Goal: Task Accomplishment & Management: Manage account settings

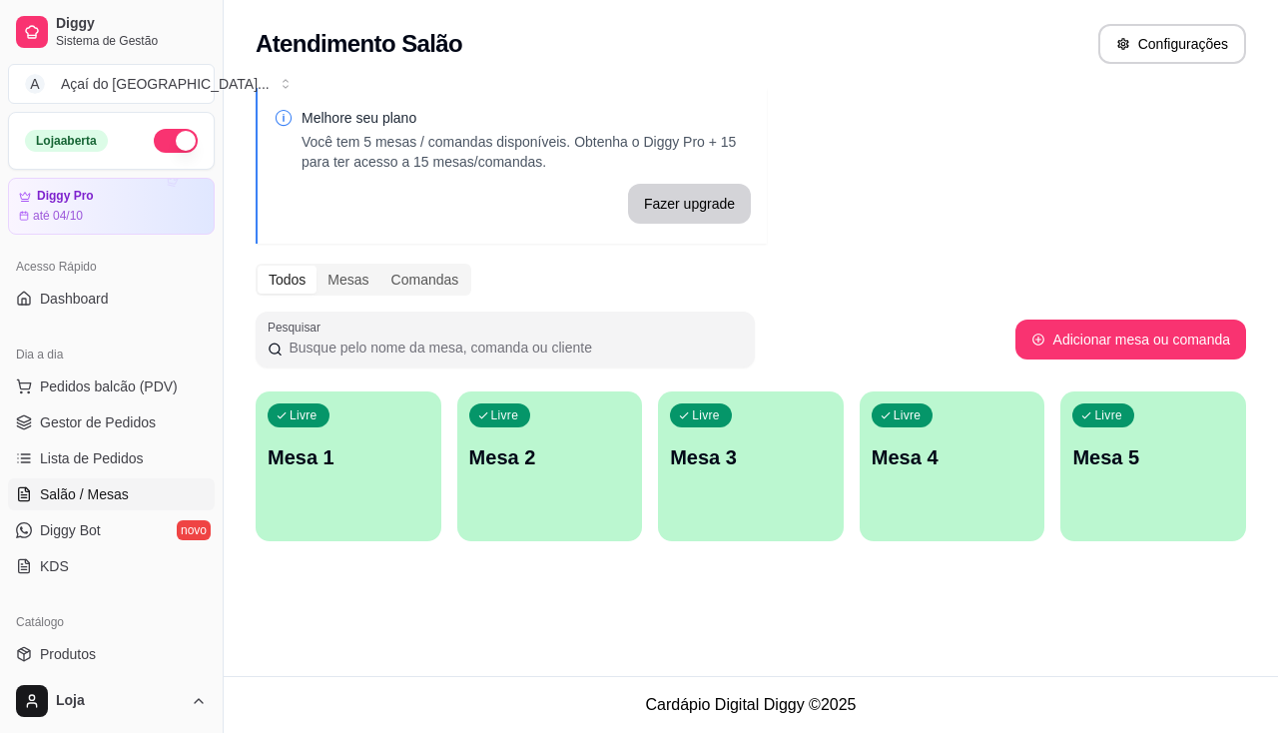
click at [123, 438] on ul "Pedidos balcão (PDV) Gestor de Pedidos Lista de Pedidos Salão / Mesas Diggy Bot…" at bounding box center [111, 477] width 207 height 212
click at [123, 418] on span "Gestor de Pedidos" at bounding box center [98, 422] width 116 height 20
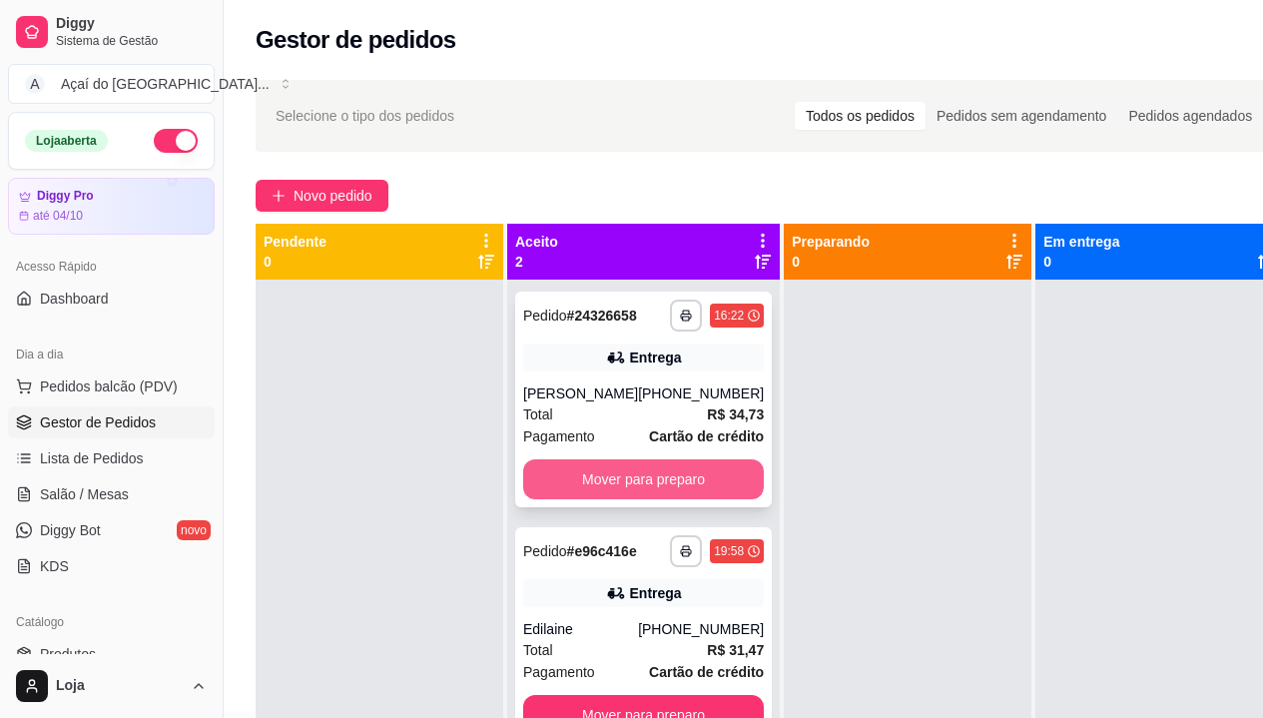
click at [570, 486] on button "Mover para preparo" at bounding box center [643, 479] width 241 height 40
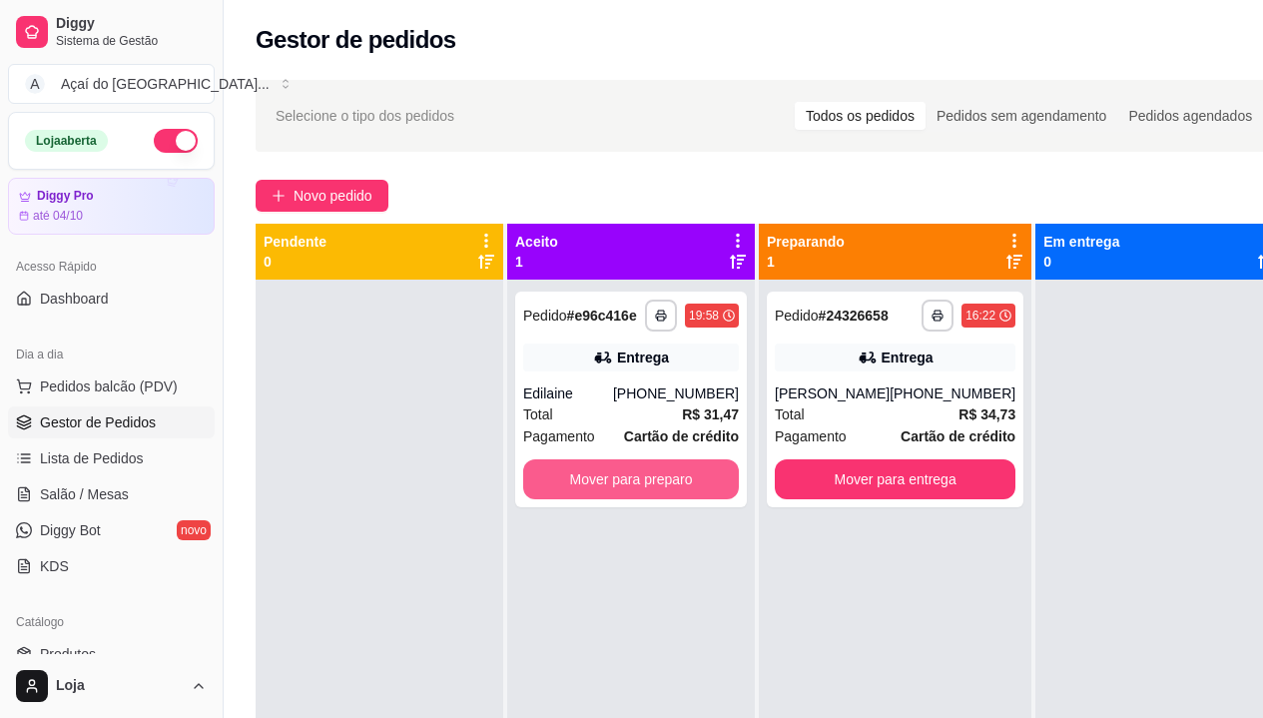
click at [570, 486] on button "Mover para preparo" at bounding box center [631, 479] width 216 height 40
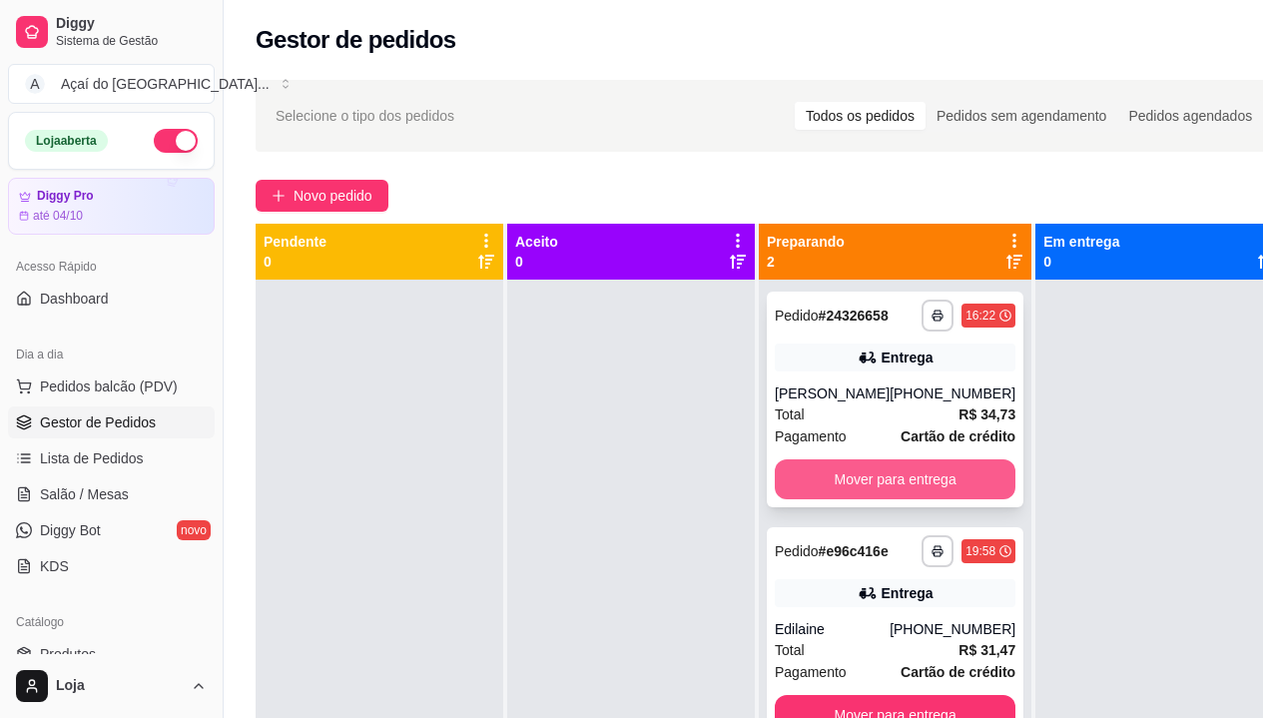
click at [809, 480] on button "Mover para entrega" at bounding box center [895, 479] width 241 height 40
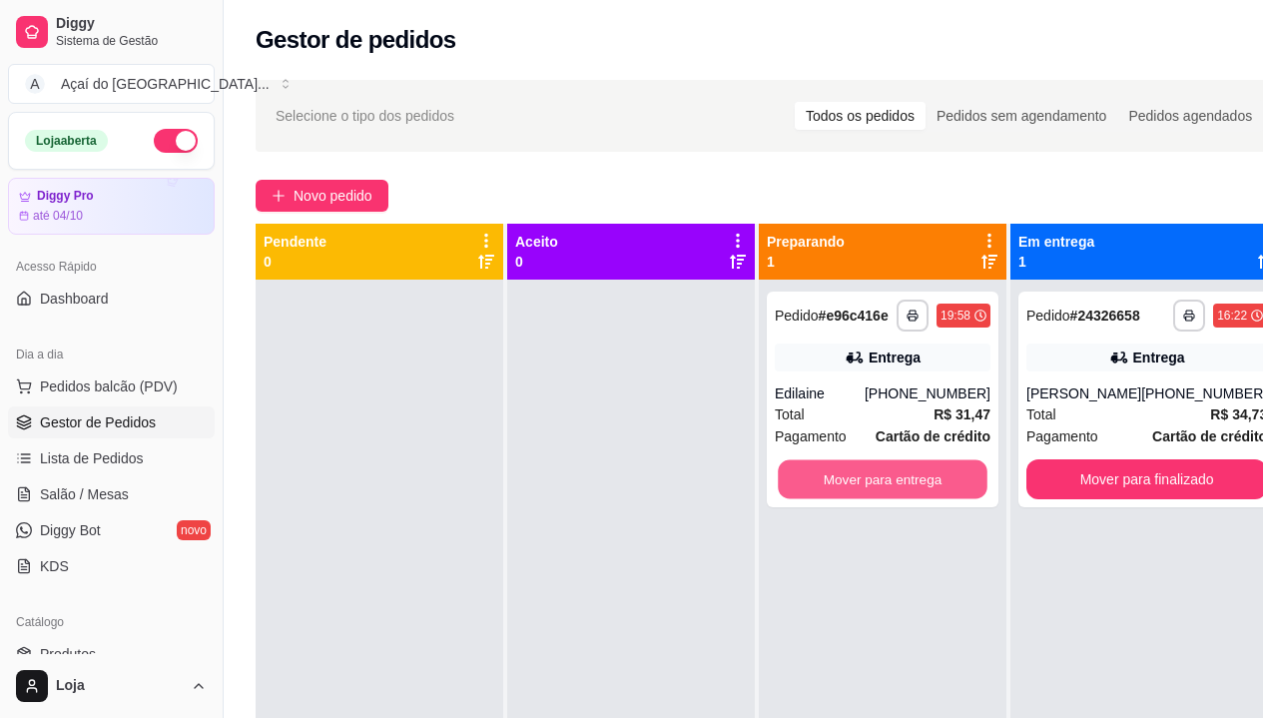
click at [809, 480] on button "Mover para entrega" at bounding box center [883, 479] width 210 height 39
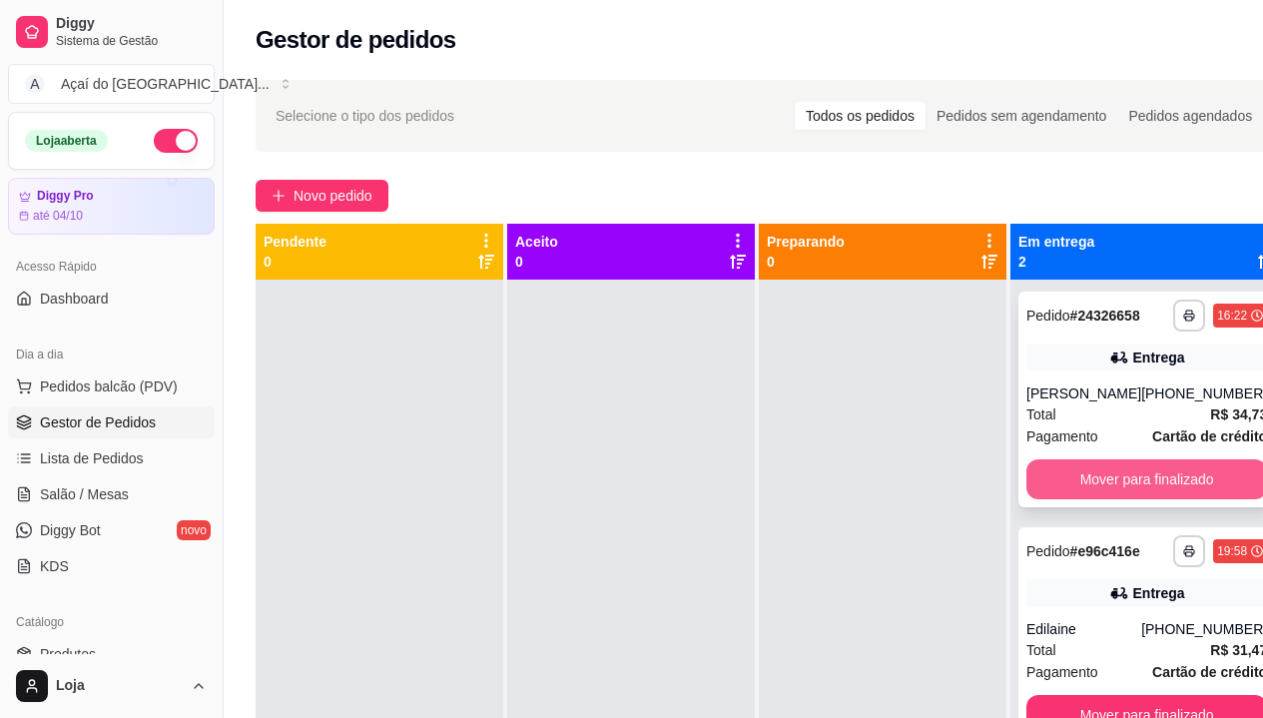
click at [1080, 475] on button "Mover para finalizado" at bounding box center [1147, 479] width 241 height 40
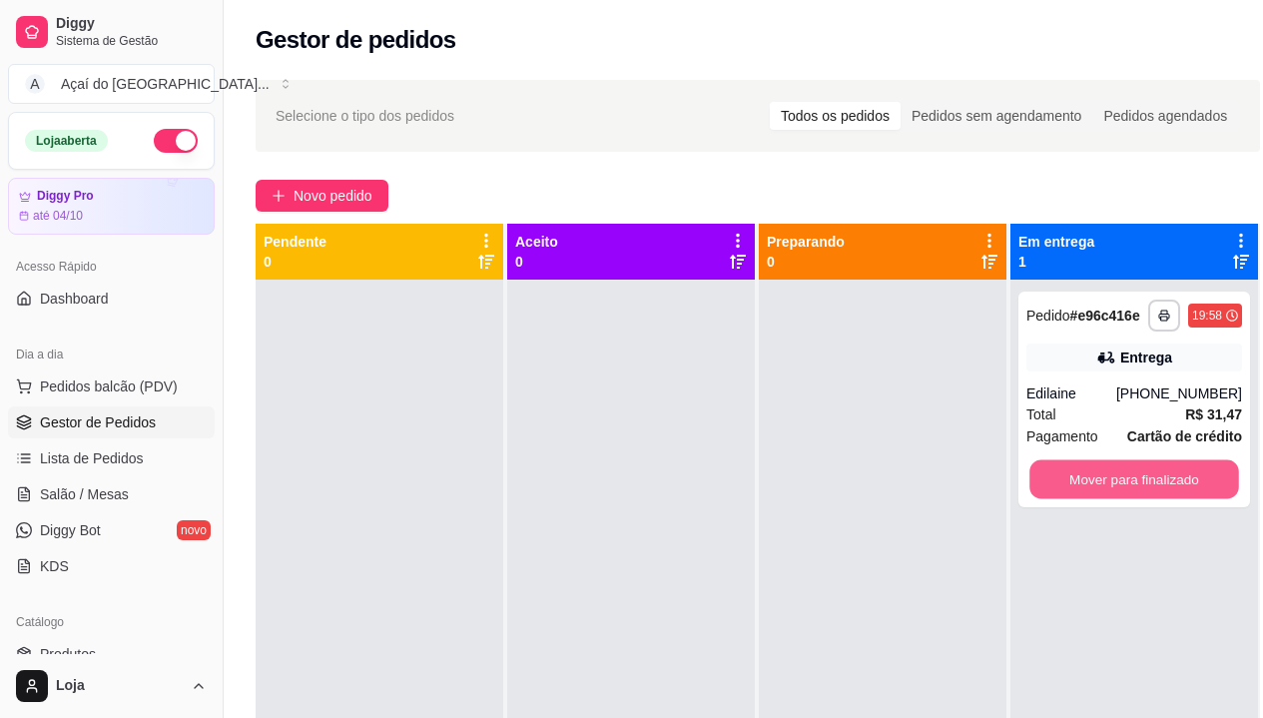
click at [1080, 475] on button "Mover para finalizado" at bounding box center [1135, 479] width 210 height 39
click at [1080, 475] on div "Mover para finalizado" at bounding box center [1135, 479] width 216 height 40
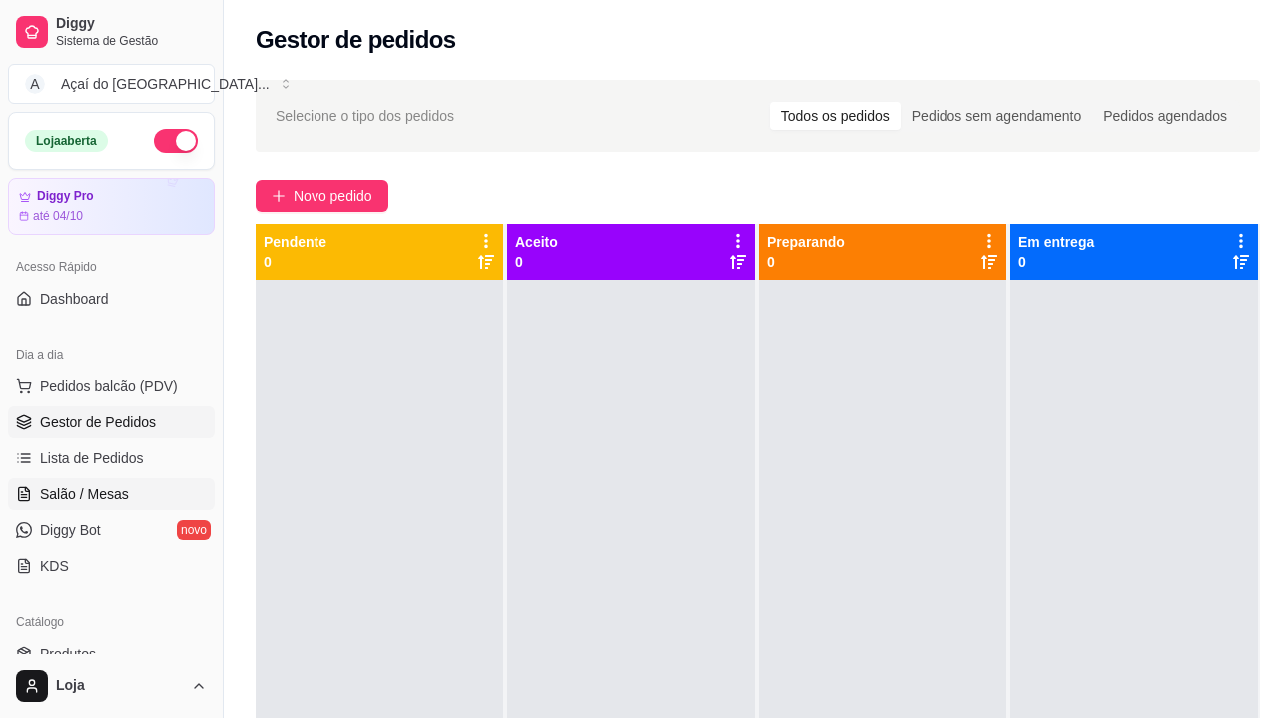
click at [118, 486] on span "Salão / Mesas" at bounding box center [84, 494] width 89 height 20
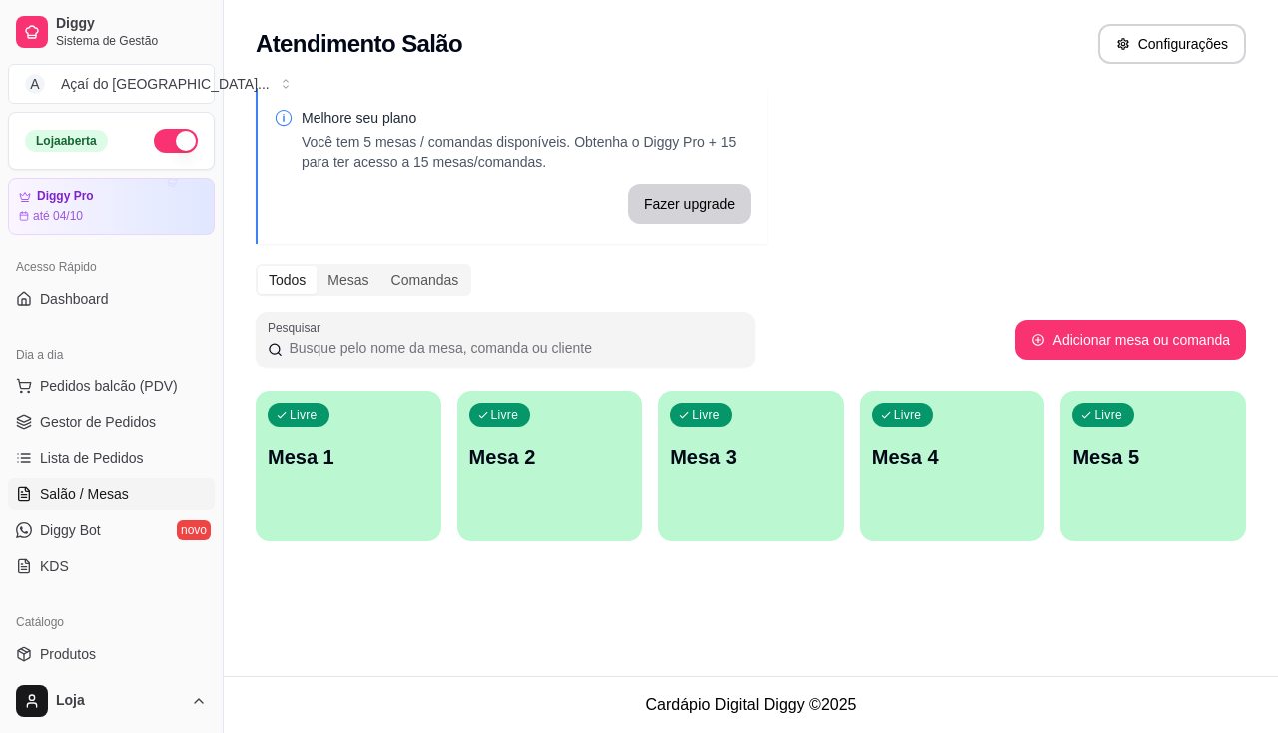
click at [318, 454] on p "Mesa 1" at bounding box center [349, 457] width 162 height 28
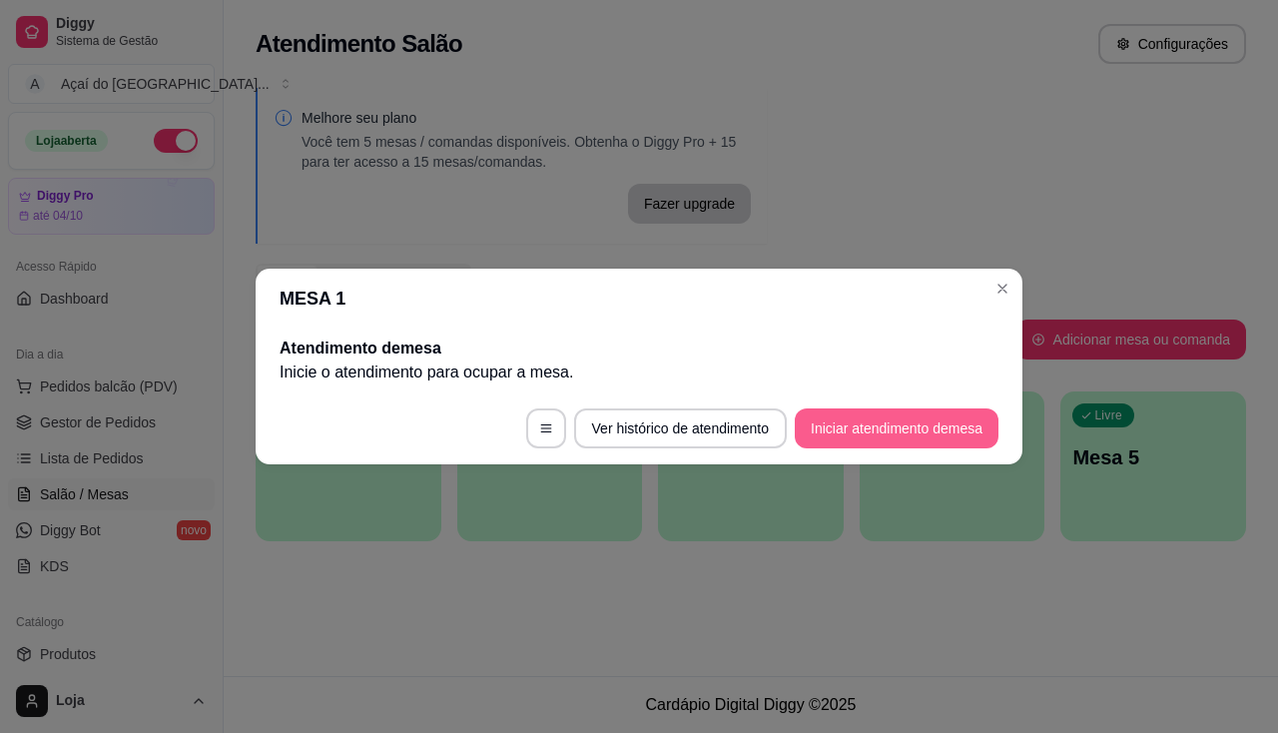
click at [922, 428] on button "Iniciar atendimento de mesa" at bounding box center [897, 428] width 204 height 40
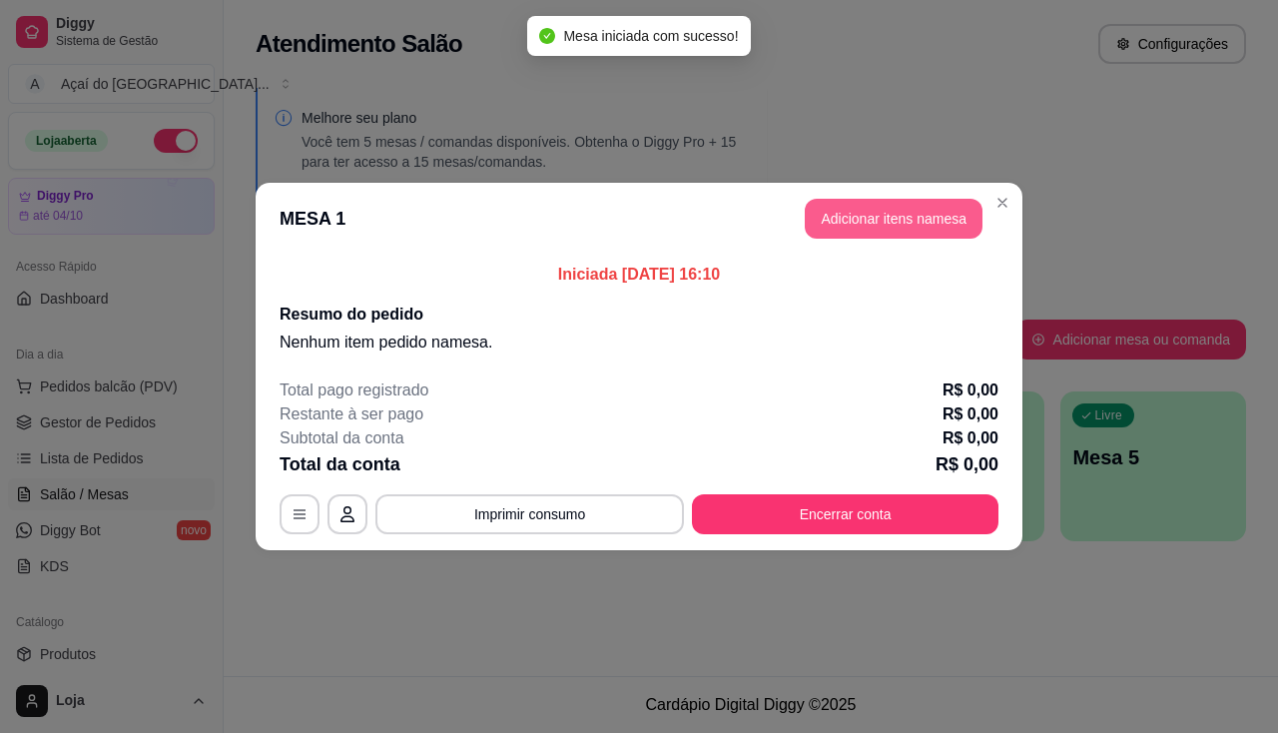
click at [938, 225] on button "Adicionar itens na mesa" at bounding box center [894, 219] width 178 height 40
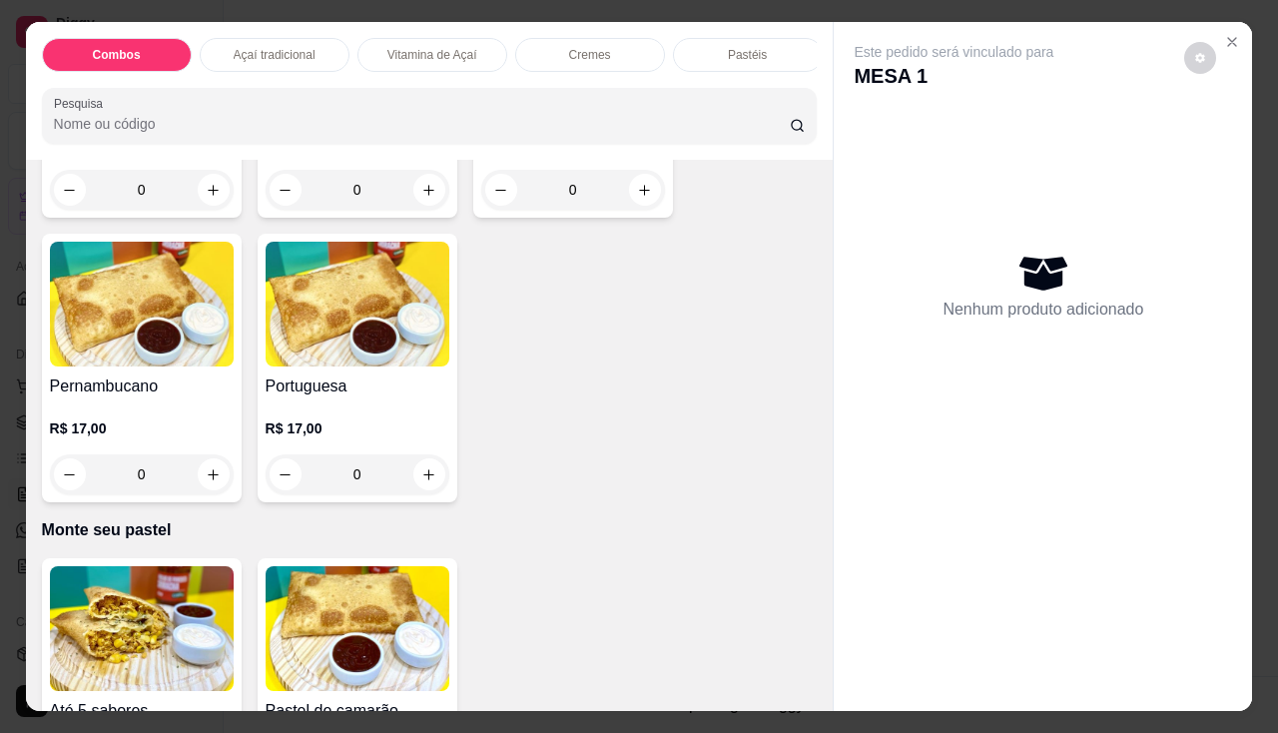
scroll to position [3895, 0]
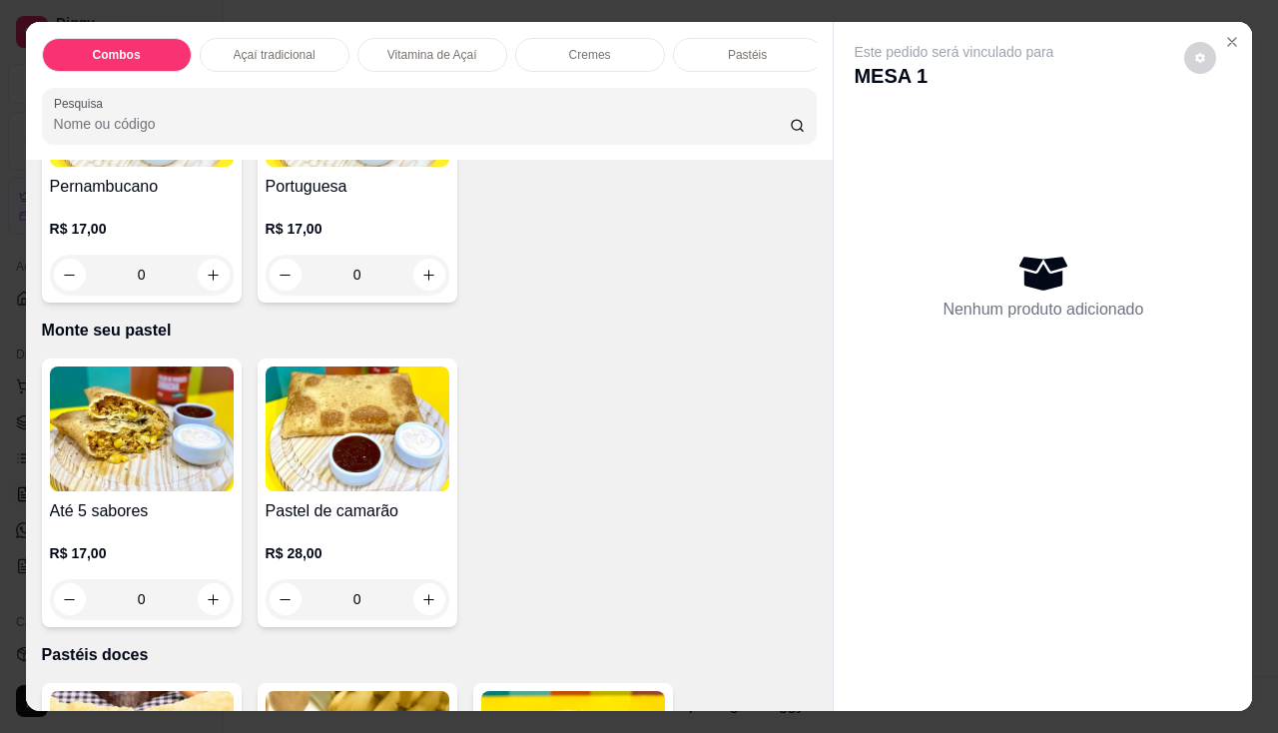
click at [137, 516] on h4 "Até 5 sabores" at bounding box center [142, 511] width 184 height 24
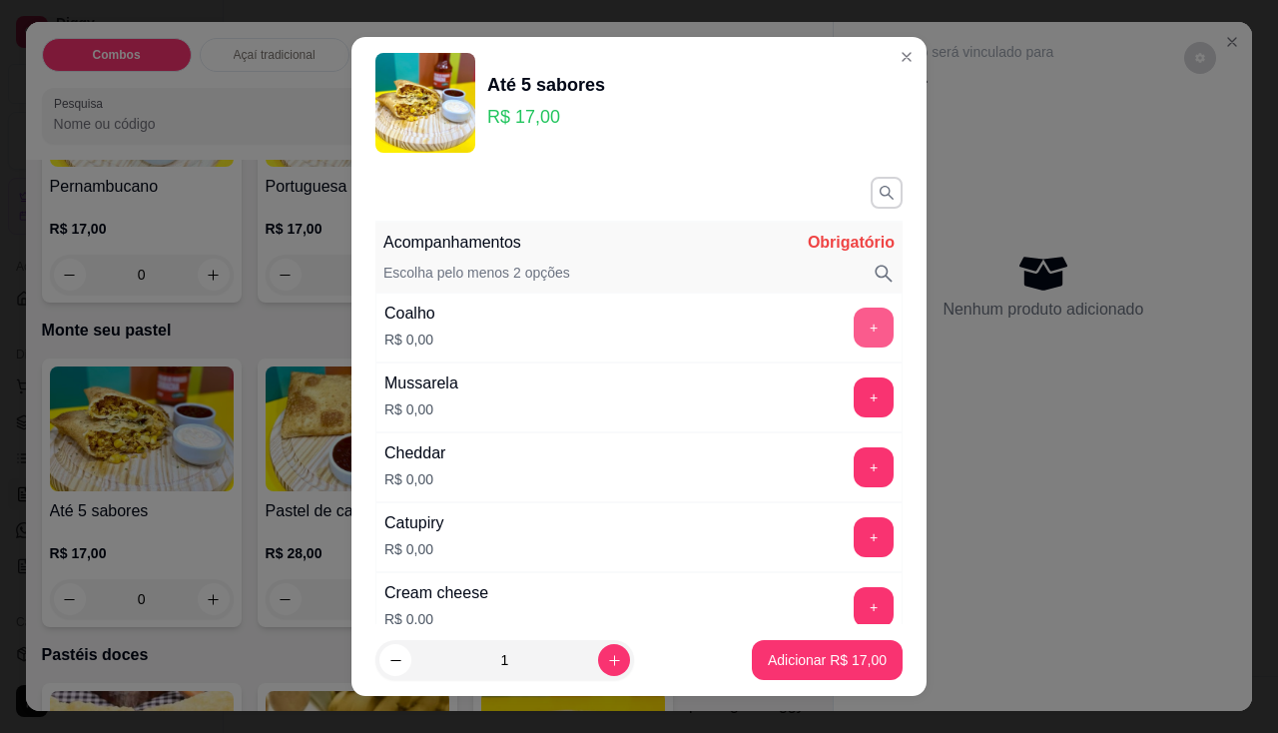
click at [854, 346] on button "+" at bounding box center [874, 328] width 40 height 40
click at [855, 387] on button "+" at bounding box center [874, 396] width 39 height 39
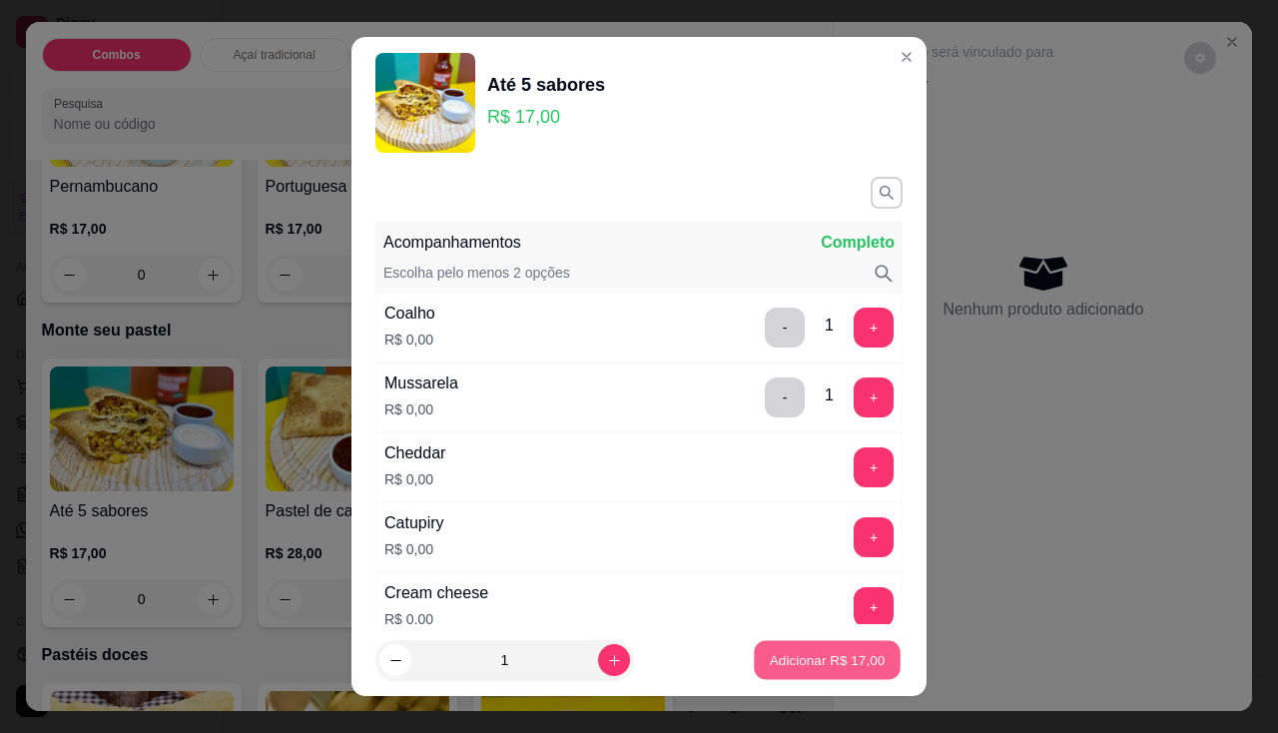
click at [860, 646] on button "Adicionar R$ 17,00" at bounding box center [827, 660] width 147 height 39
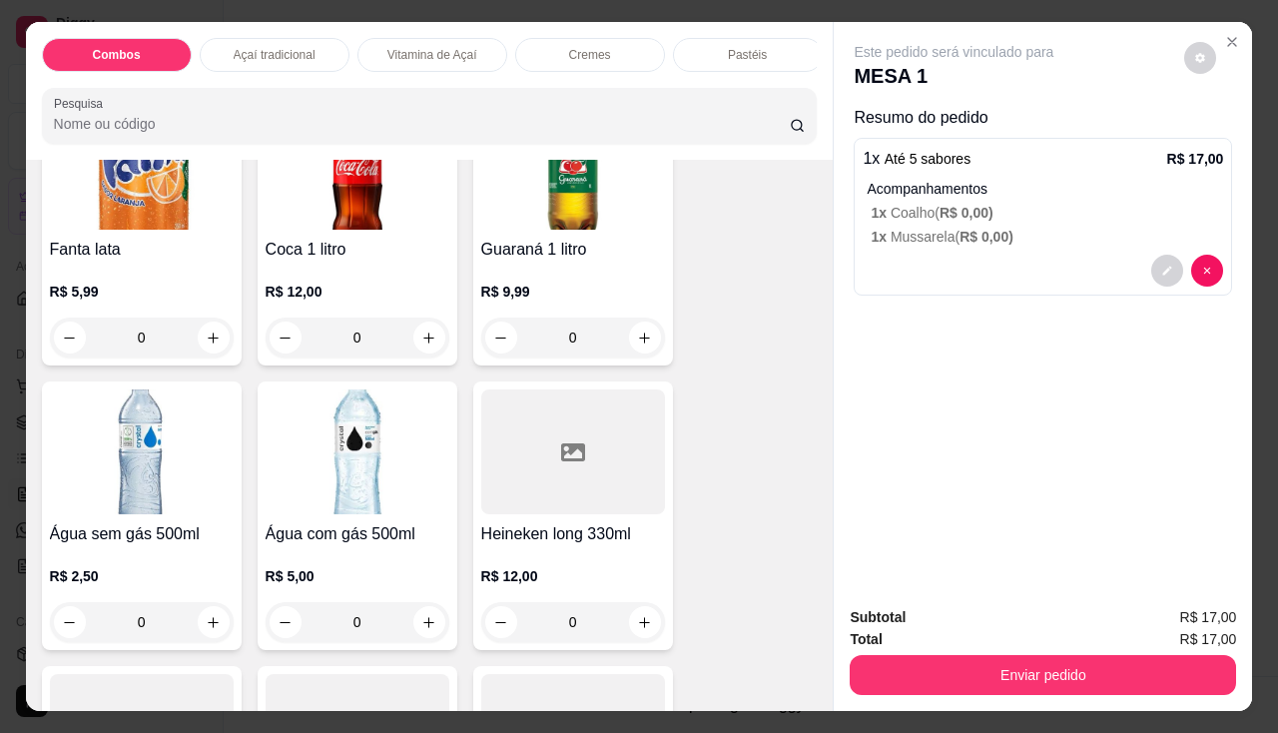
scroll to position [5593, 0]
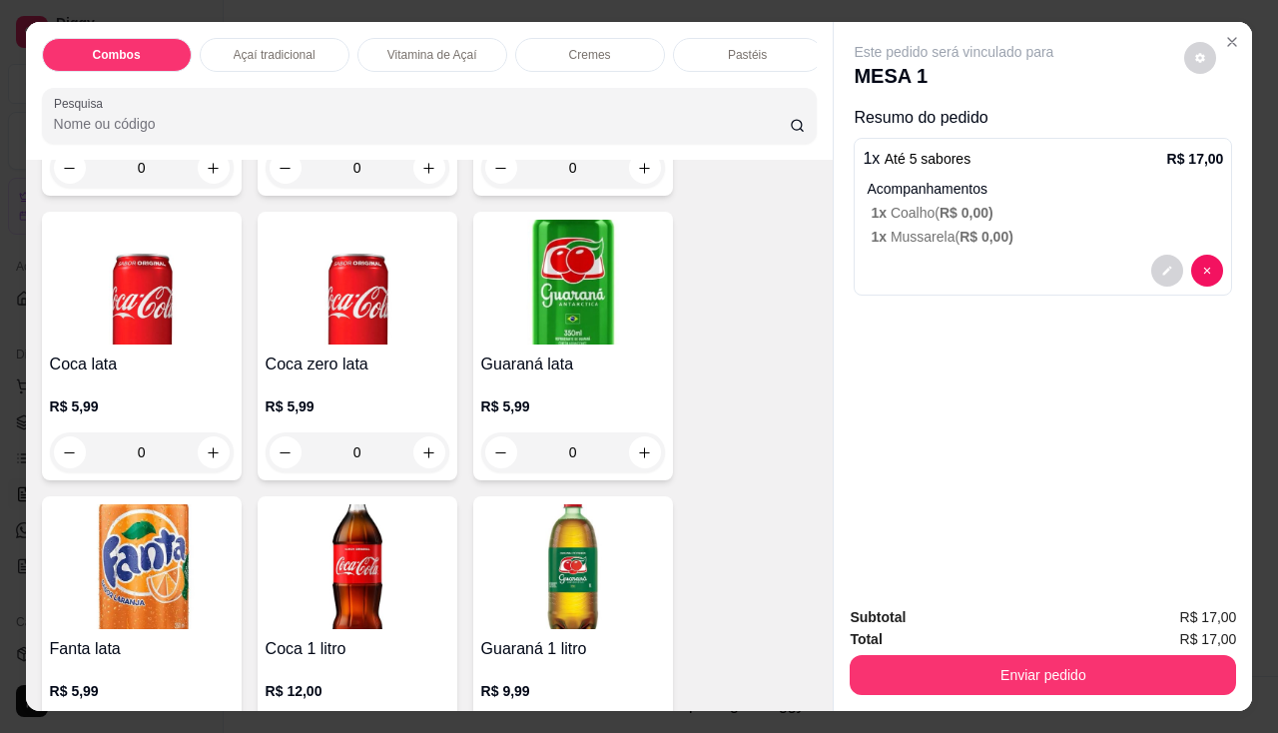
click at [335, 345] on img at bounding box center [358, 282] width 184 height 125
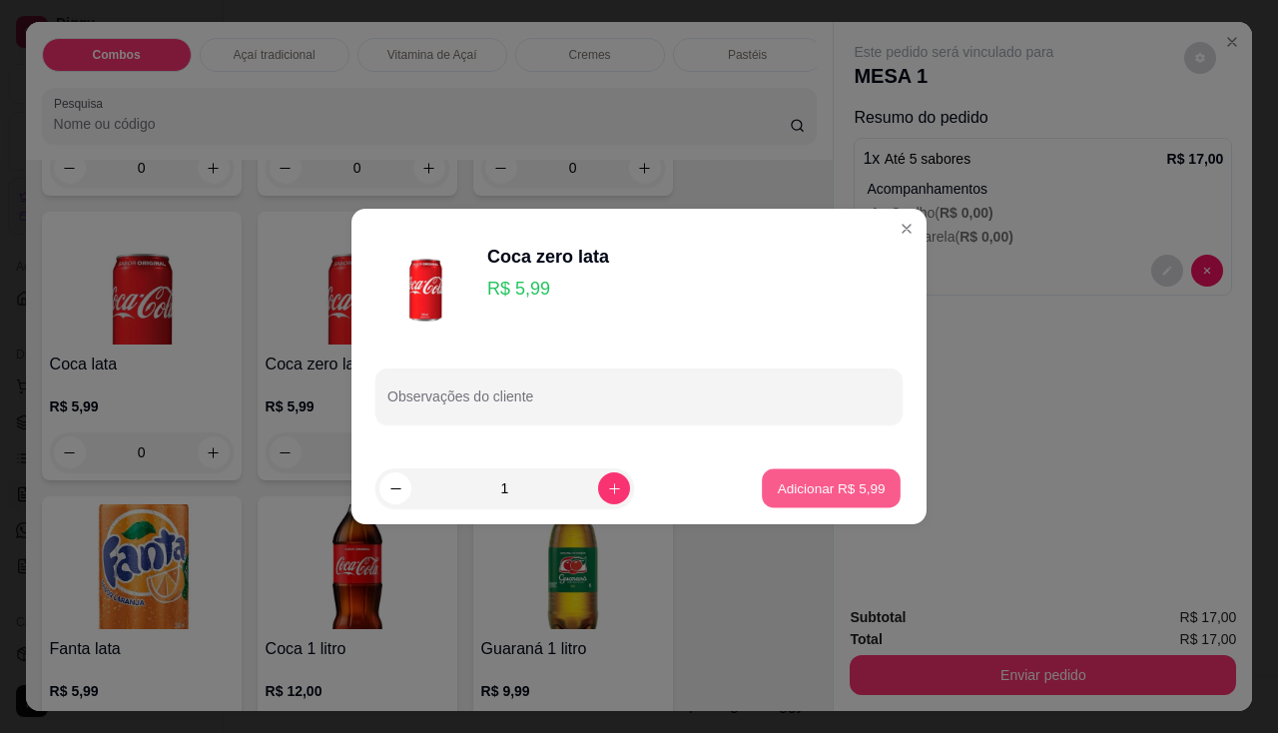
click at [809, 490] on p "Adicionar R$ 5,99" at bounding box center [831, 487] width 108 height 19
type input "1"
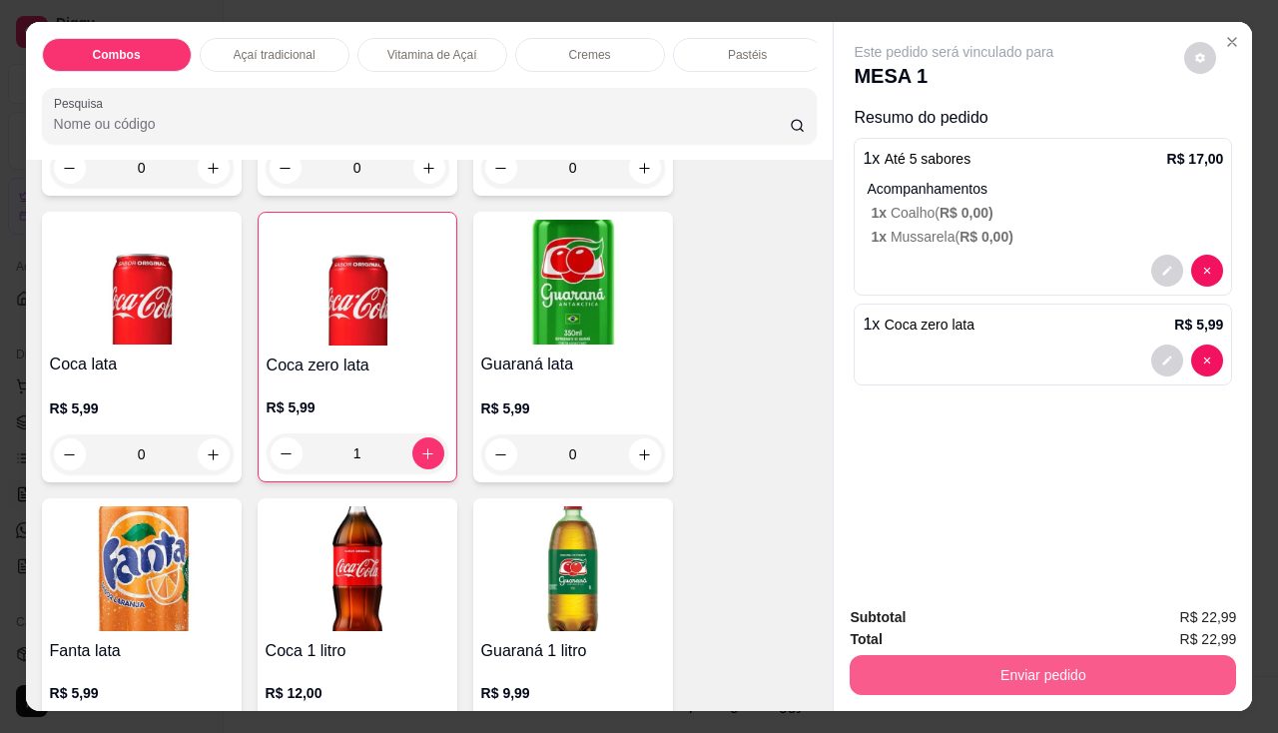
click at [981, 667] on button "Enviar pedido" at bounding box center [1043, 675] width 386 height 40
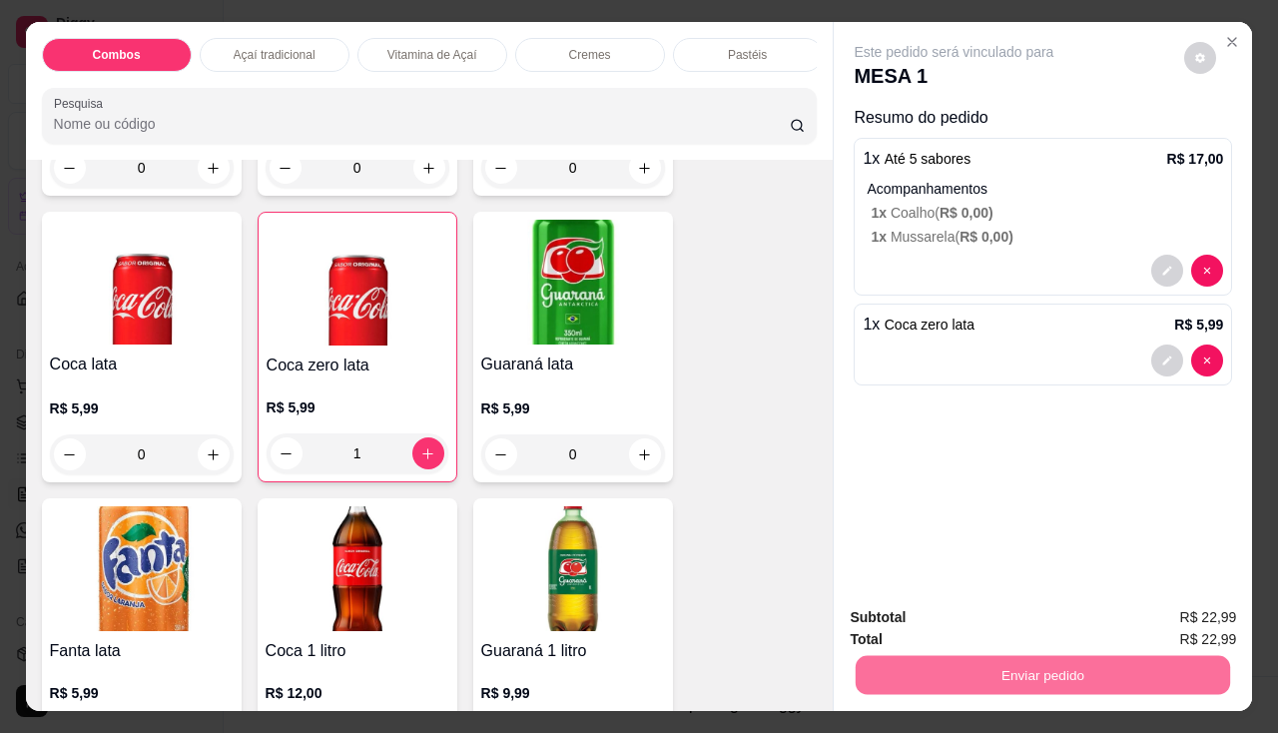
click at [1155, 600] on button "Enviar pedido" at bounding box center [1184, 619] width 113 height 38
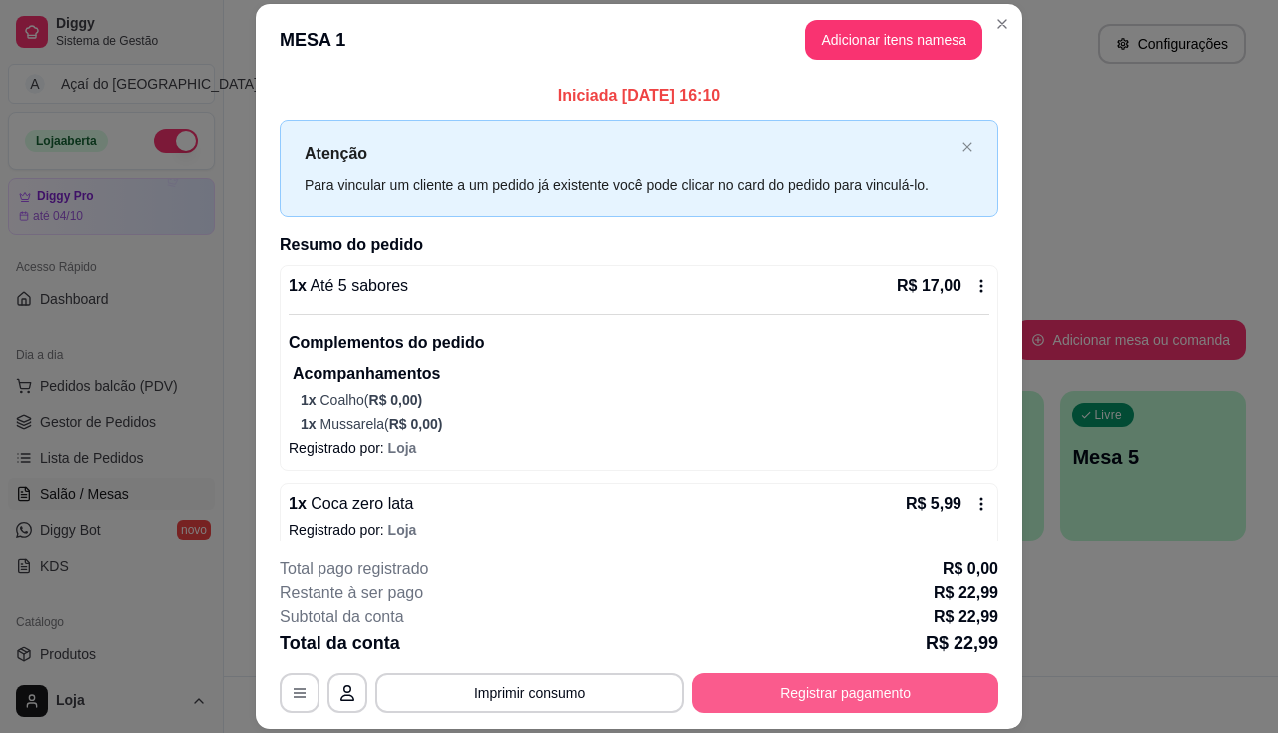
click at [951, 697] on button "Registrar pagamento" at bounding box center [845, 693] width 307 height 40
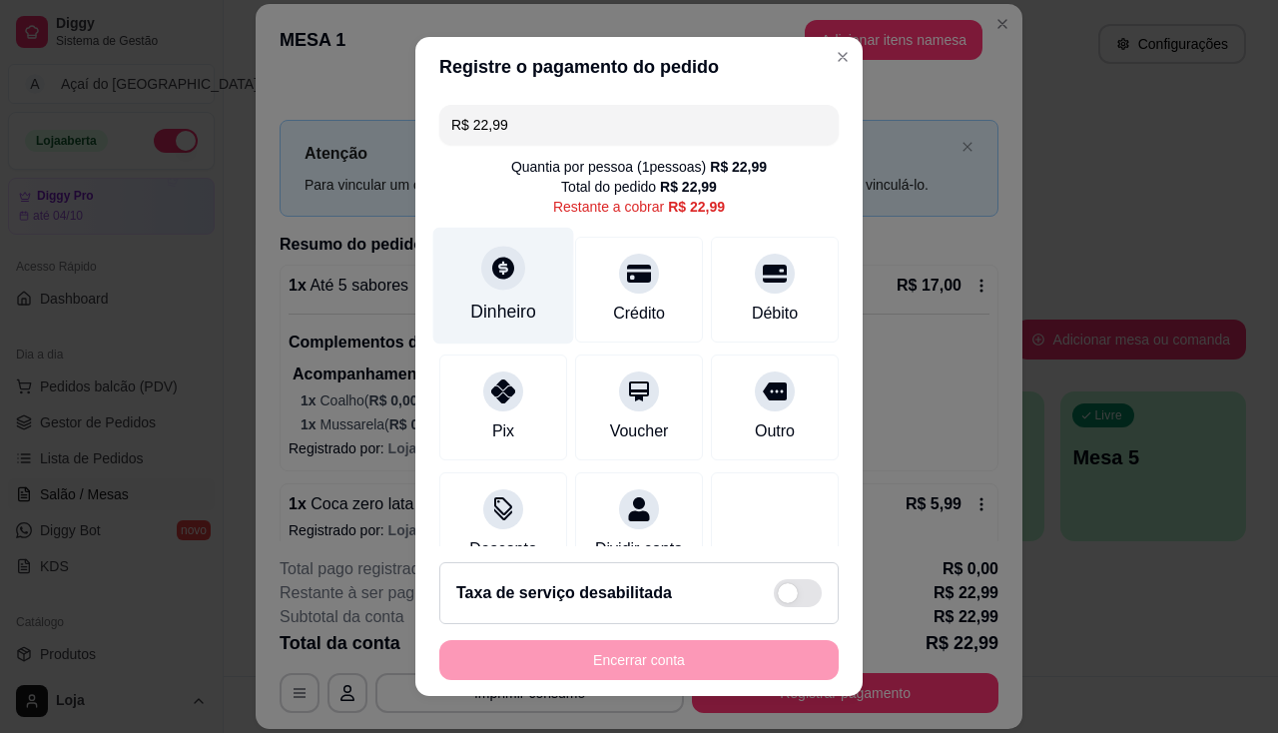
click at [517, 326] on div "Dinheiro" at bounding box center [503, 285] width 141 height 117
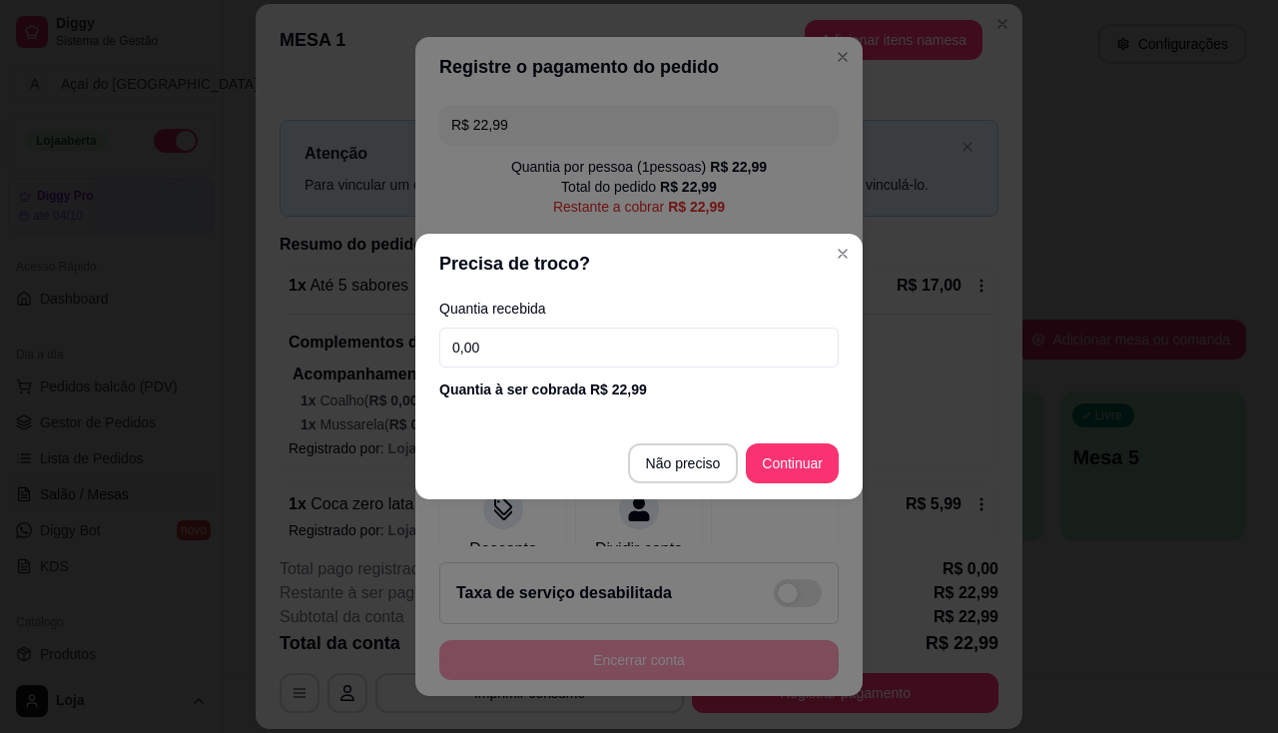
click at [529, 361] on input "0,00" at bounding box center [638, 348] width 399 height 40
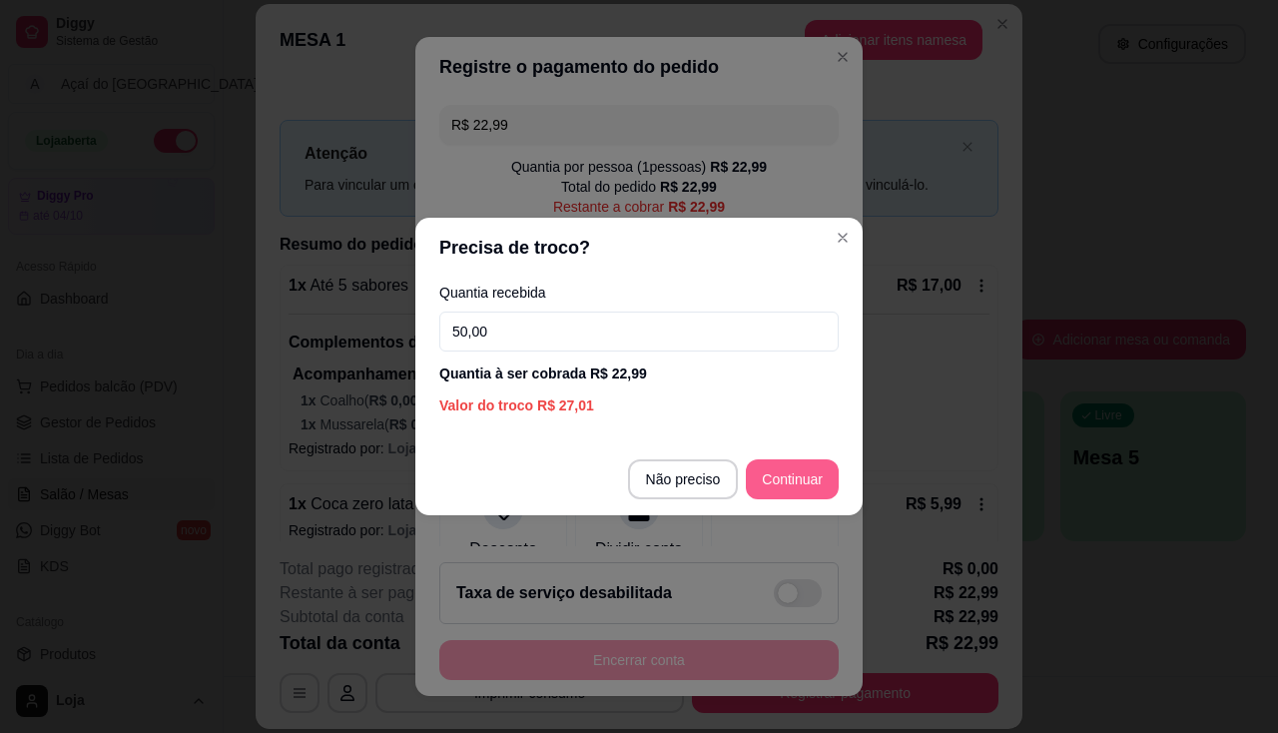
type input "50,00"
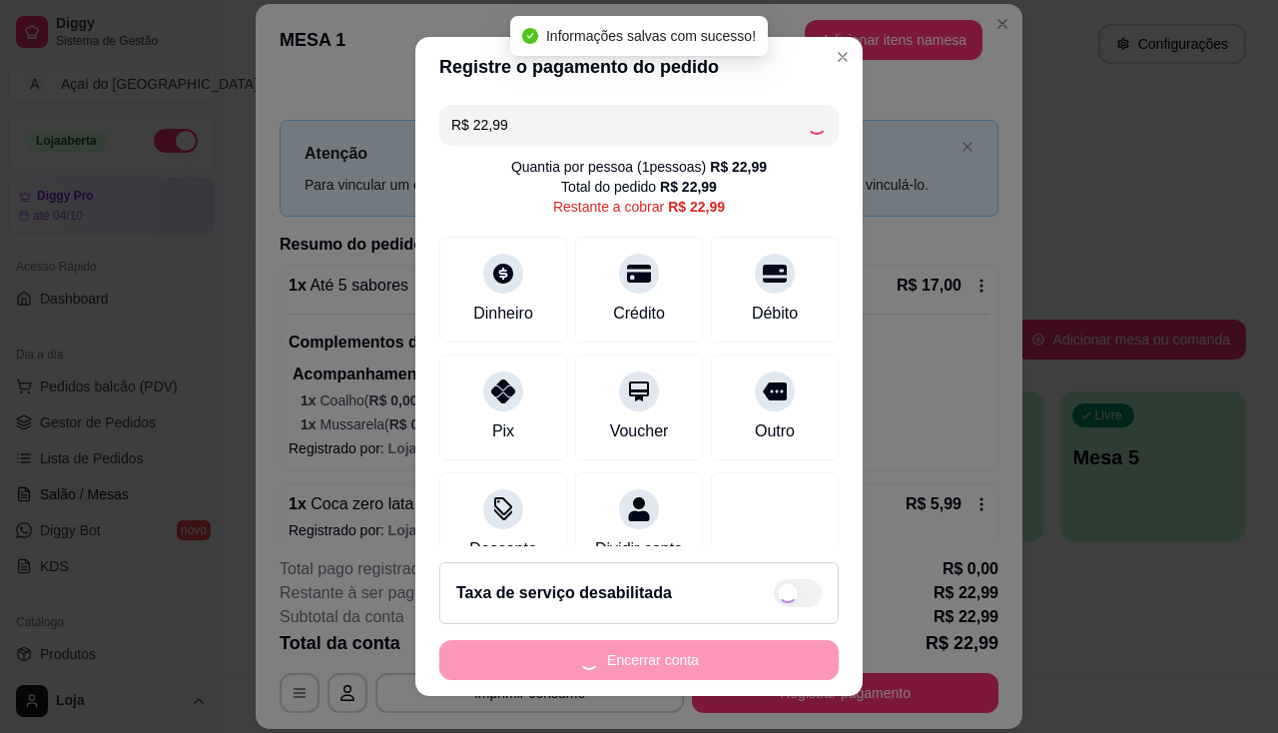
type input "R$ 0,00"
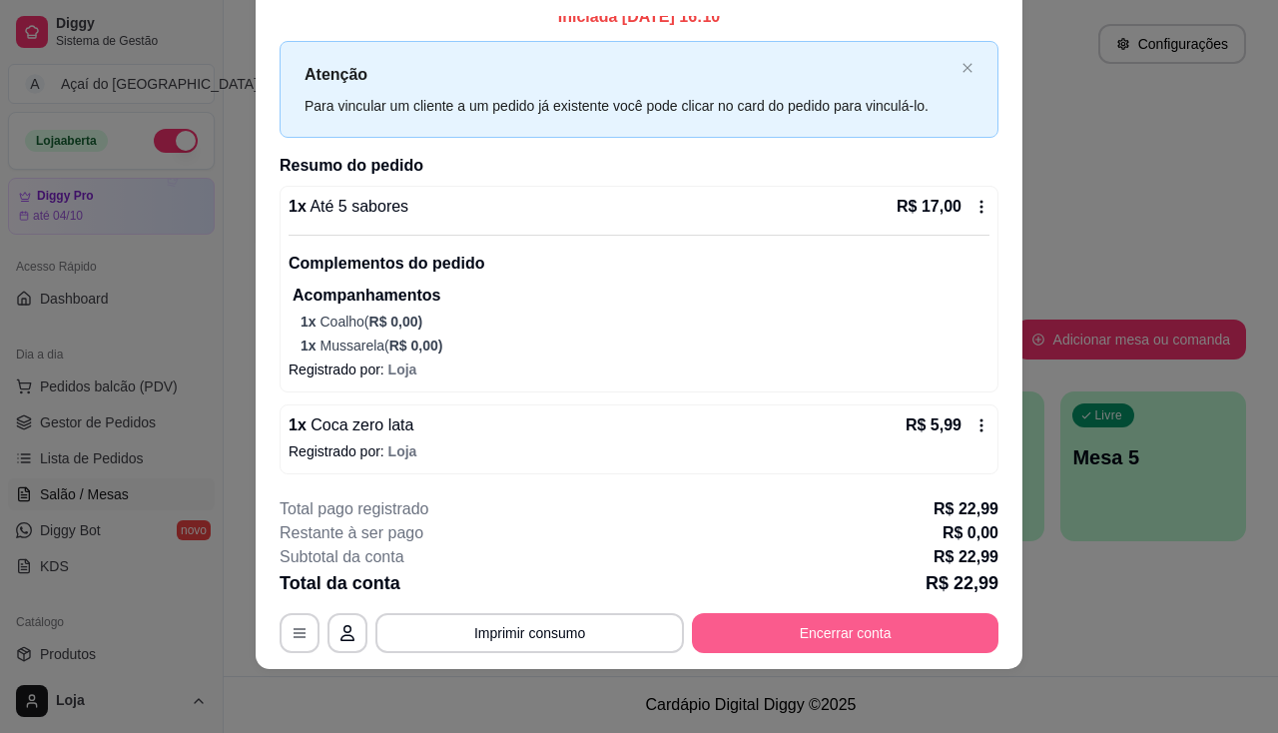
scroll to position [0, 0]
